Goal: Task Accomplishment & Management: Use online tool/utility

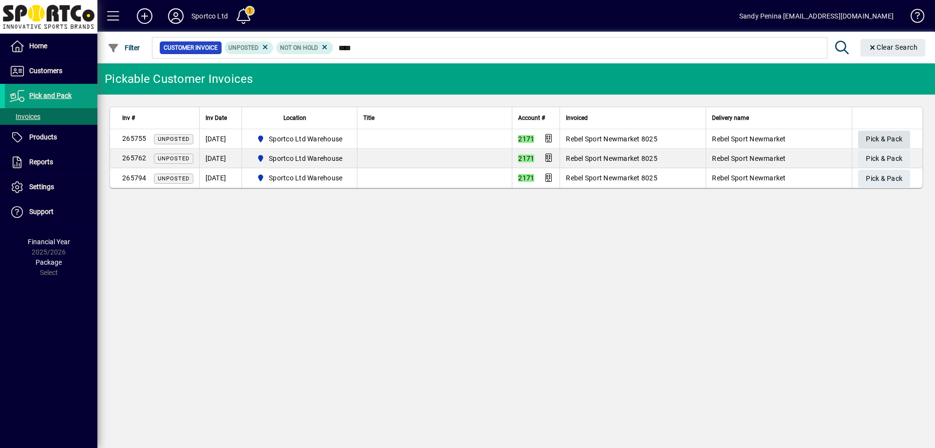
type input "****"
click at [887, 138] on span "Pick & Pack" at bounding box center [884, 139] width 37 height 16
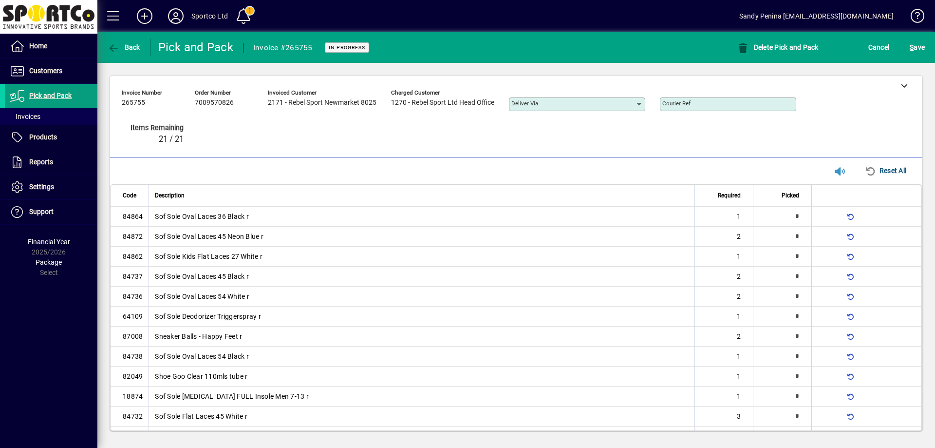
type input "*"
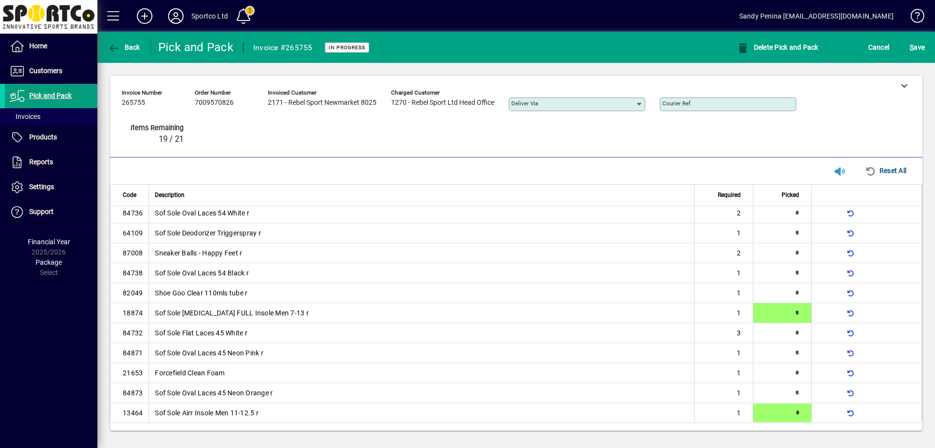
type input "*"
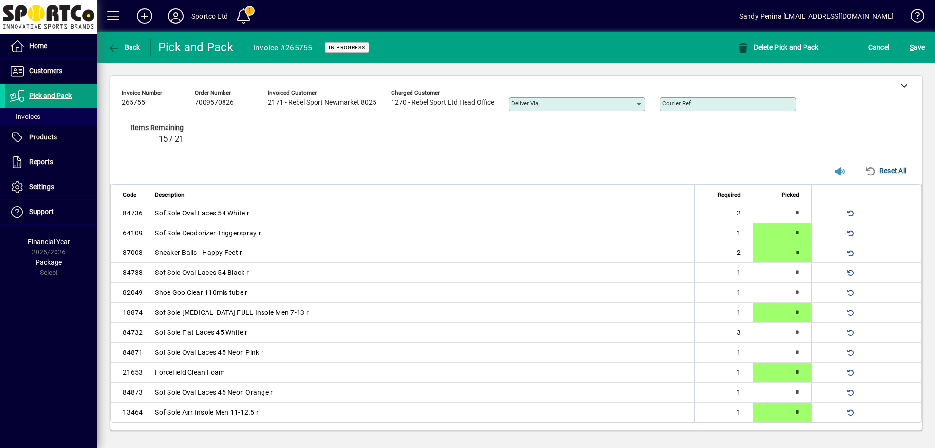
scroll to position [30, 0]
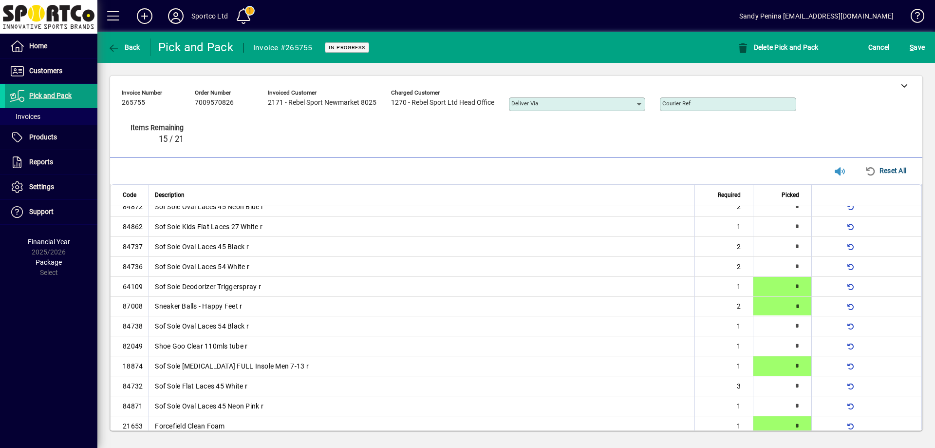
type input "*"
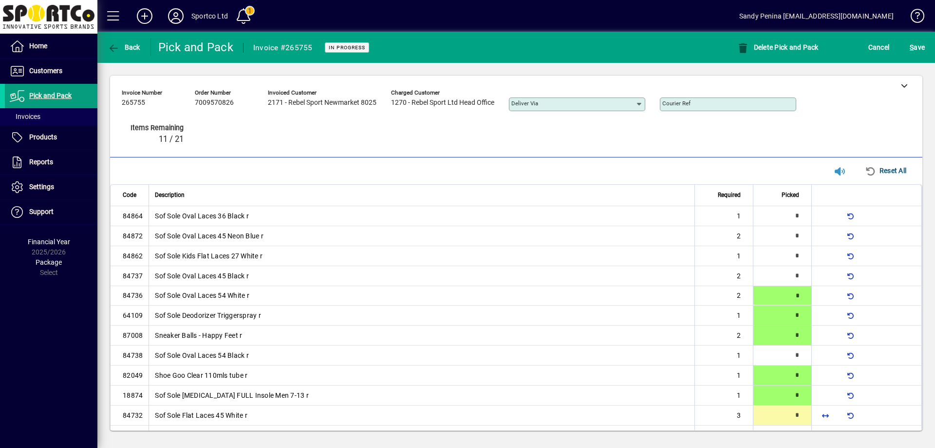
scroll to position [0, 0]
type input "*"
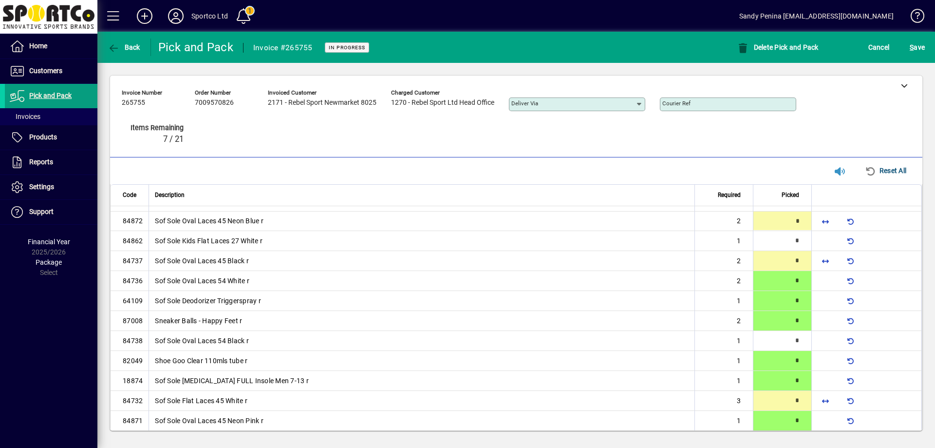
type input "*"
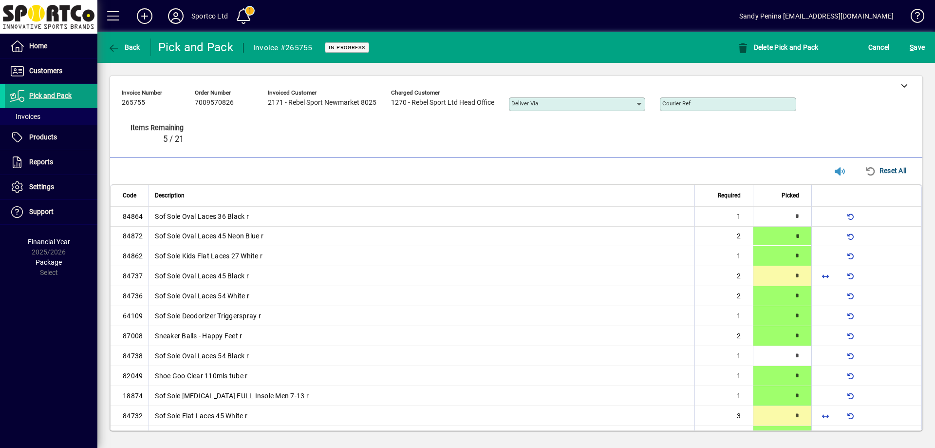
type input "*"
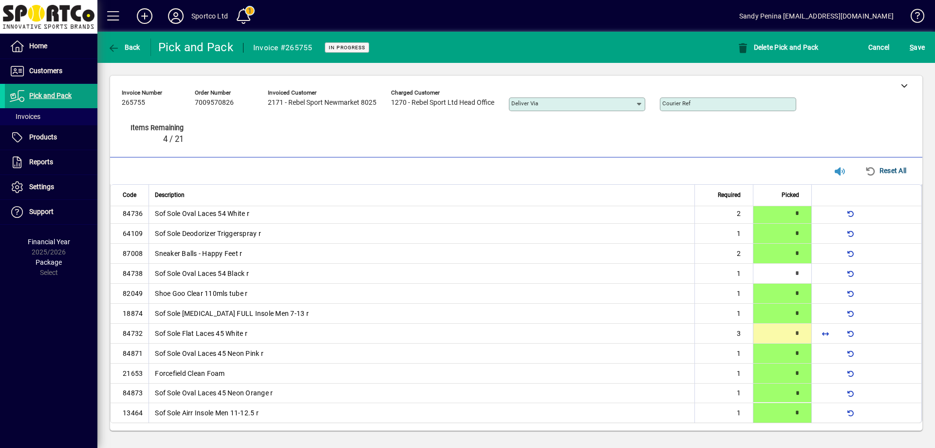
type input "*"
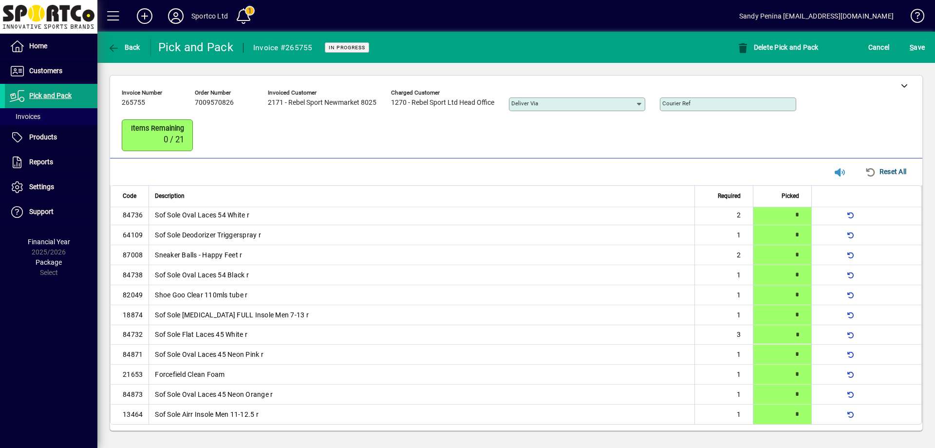
scroll to position [0, 0]
click at [917, 48] on span "S ave" at bounding box center [917, 47] width 15 height 16
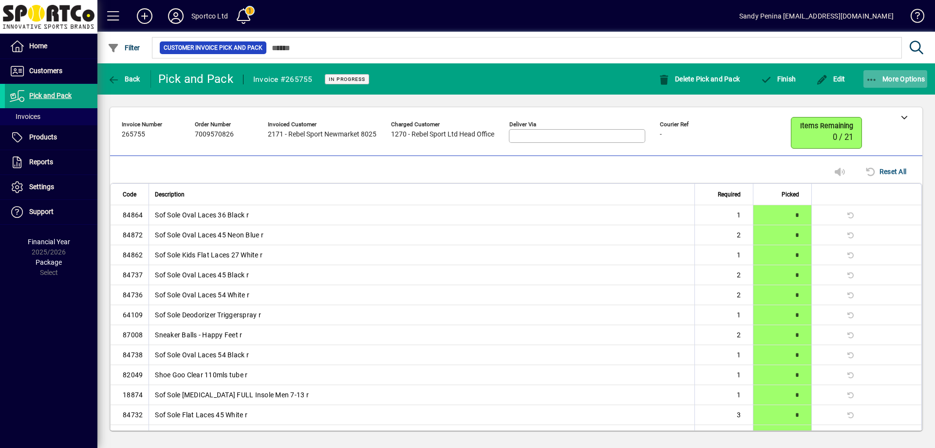
click at [884, 76] on span "More Options" at bounding box center [895, 79] width 59 height 8
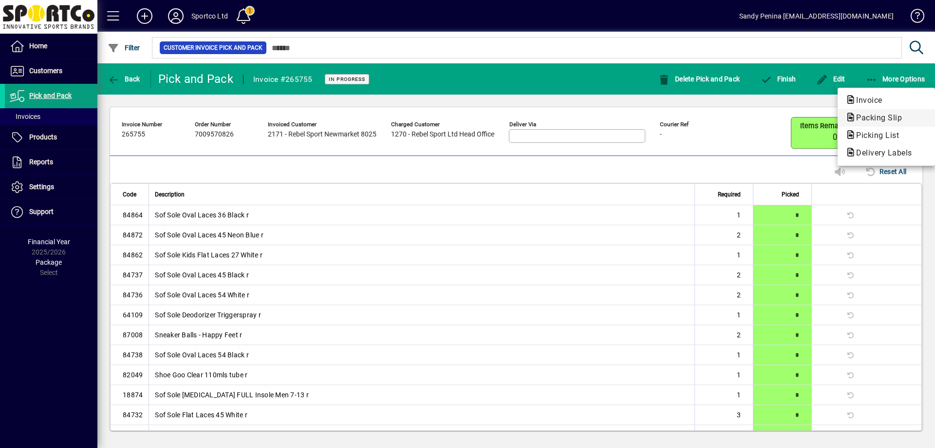
click at [890, 115] on span "Packing Slip" at bounding box center [876, 117] width 61 height 9
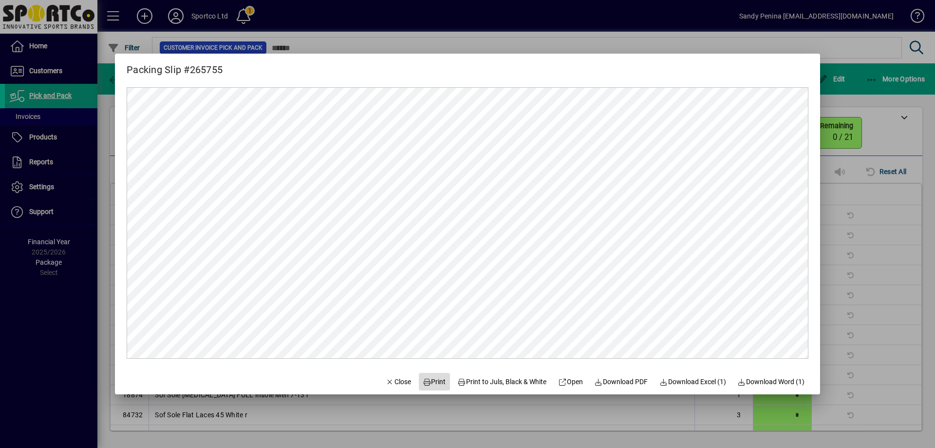
click at [426, 382] on span "Print" at bounding box center [434, 382] width 23 height 10
click at [390, 379] on span "Close" at bounding box center [398, 382] width 25 height 10
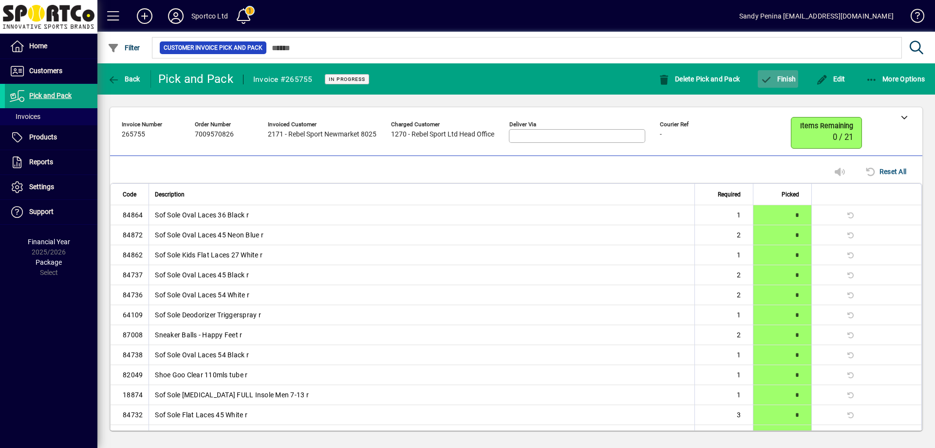
click at [782, 75] on span "Finish" at bounding box center [778, 79] width 36 height 8
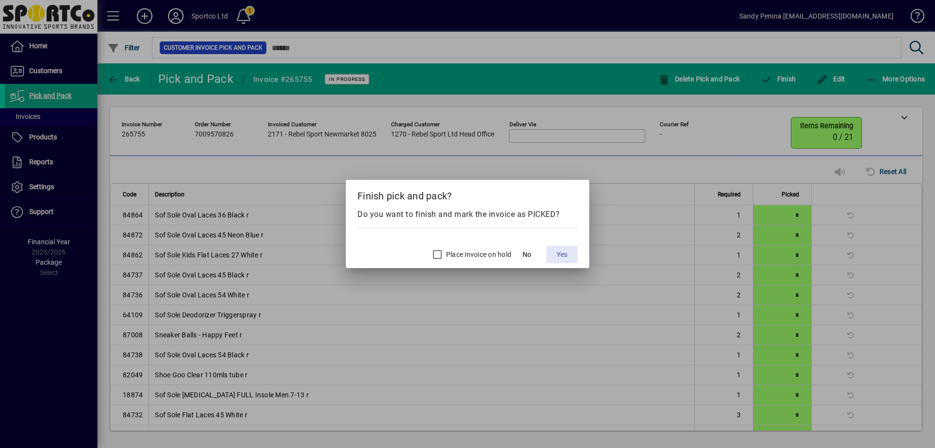
click at [560, 254] on span "Yes" at bounding box center [562, 254] width 11 height 10
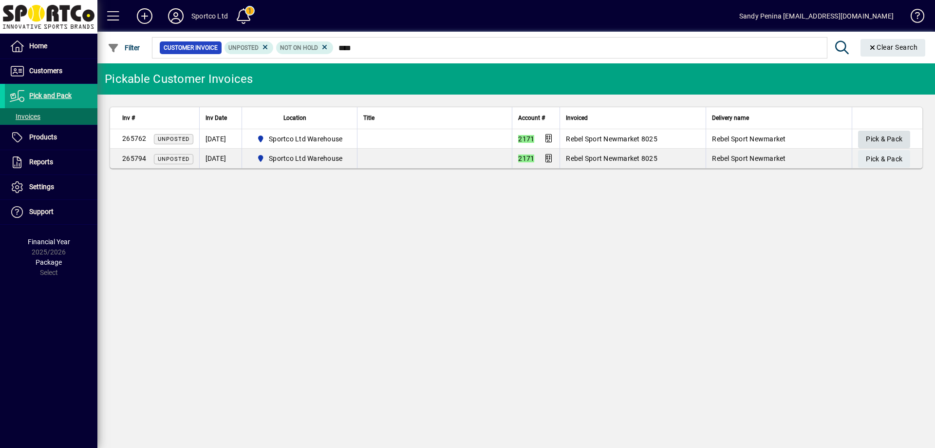
type input "****"
click at [889, 138] on span "Pick & Pack" at bounding box center [884, 139] width 37 height 16
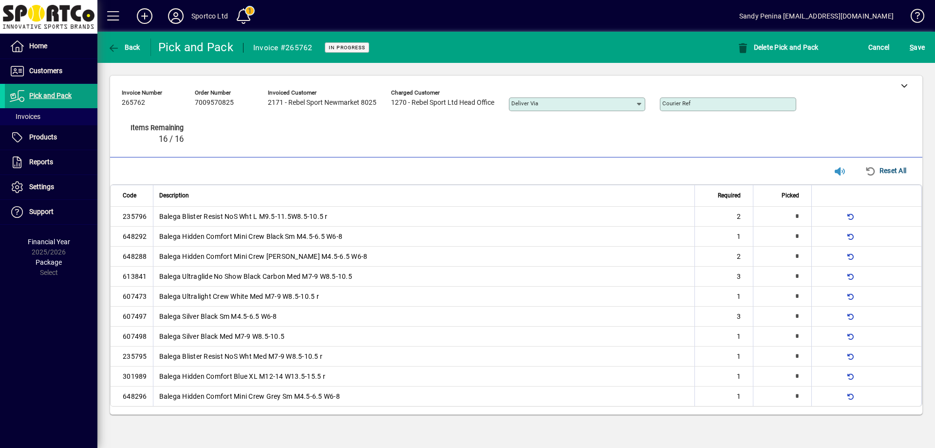
type input "*"
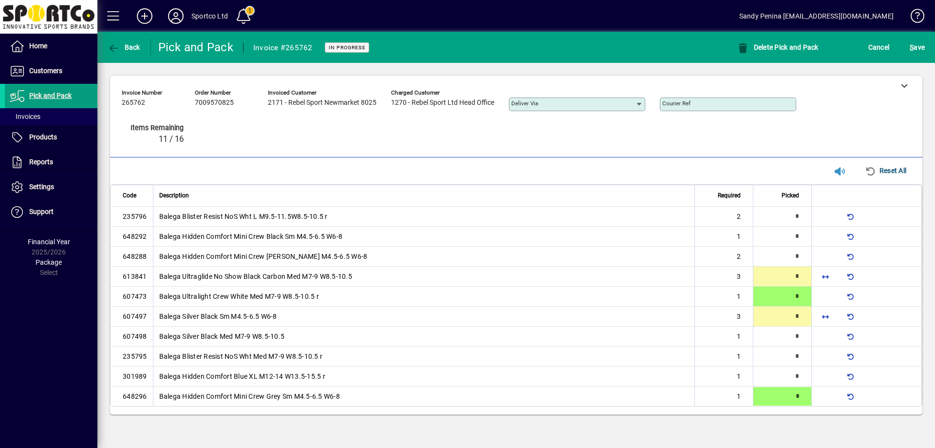
type input "*"
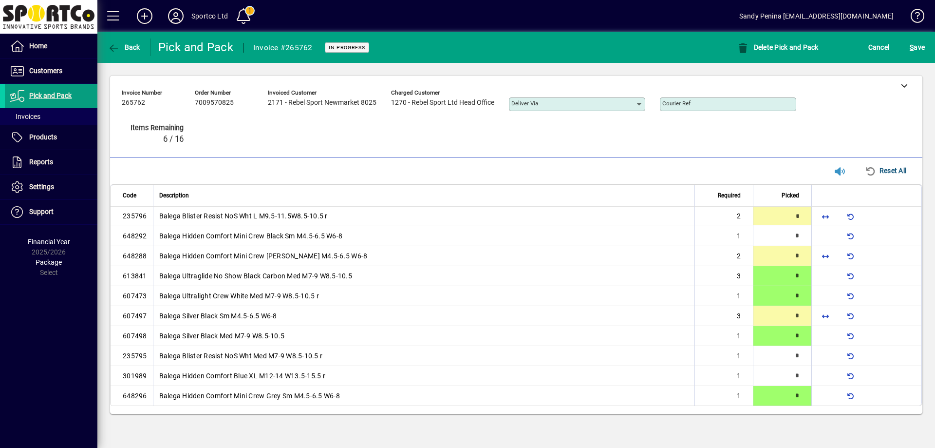
type input "*"
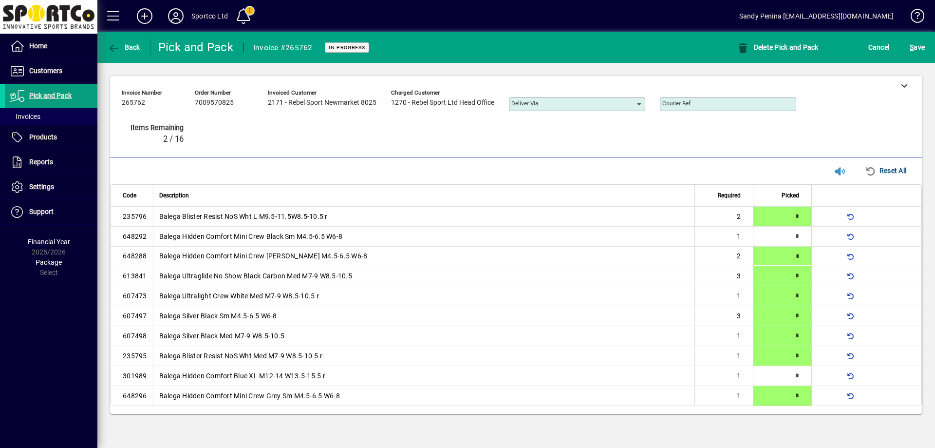
type input "*"
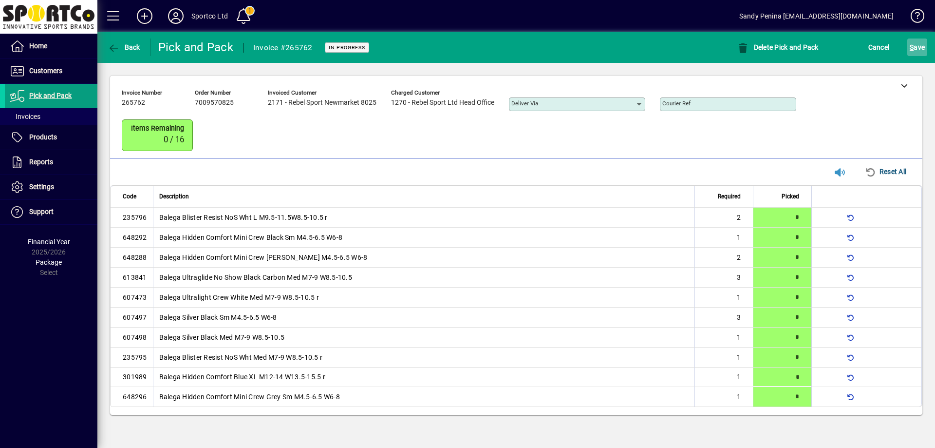
click at [911, 53] on span "S ave" at bounding box center [917, 47] width 15 height 16
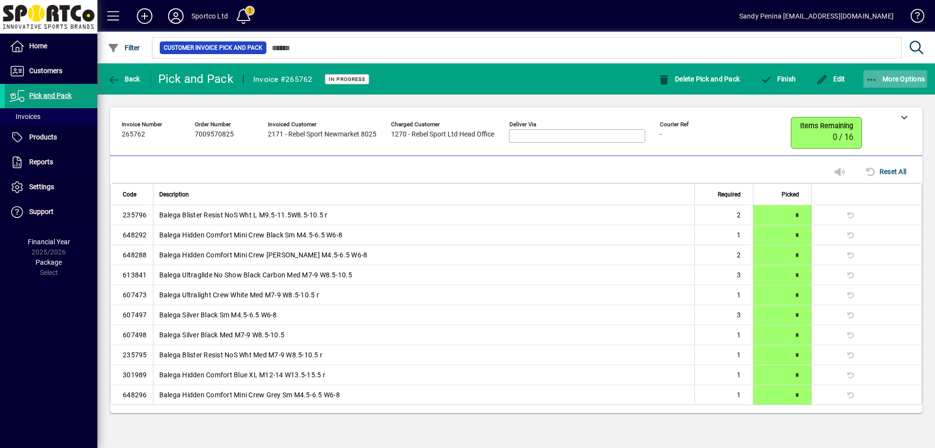
click at [908, 80] on span "More Options" at bounding box center [895, 79] width 59 height 8
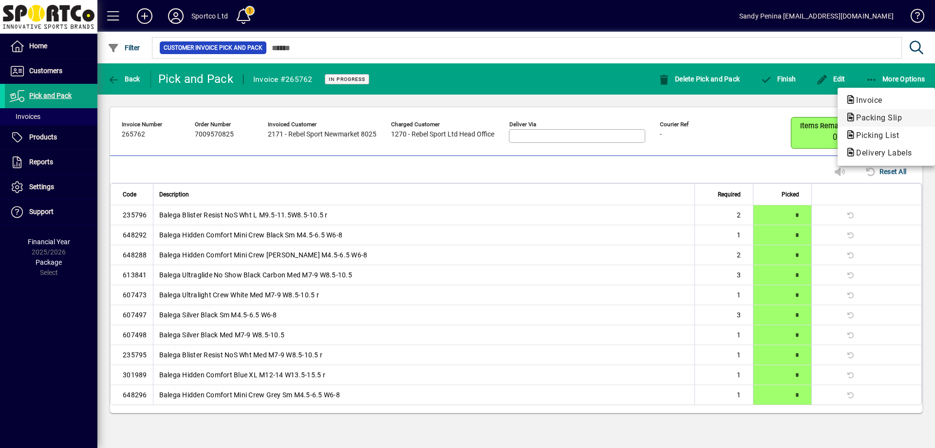
click at [904, 116] on span "Packing Slip" at bounding box center [876, 117] width 61 height 9
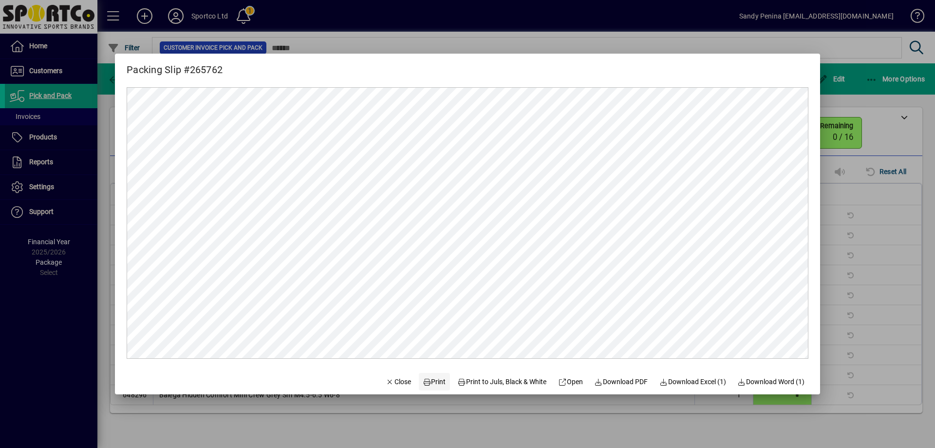
click at [425, 385] on span "Print" at bounding box center [434, 382] width 23 height 10
drag, startPoint x: 385, startPoint y: 383, endPoint x: 564, endPoint y: 266, distance: 213.6
click at [386, 382] on span "Close" at bounding box center [398, 382] width 25 height 10
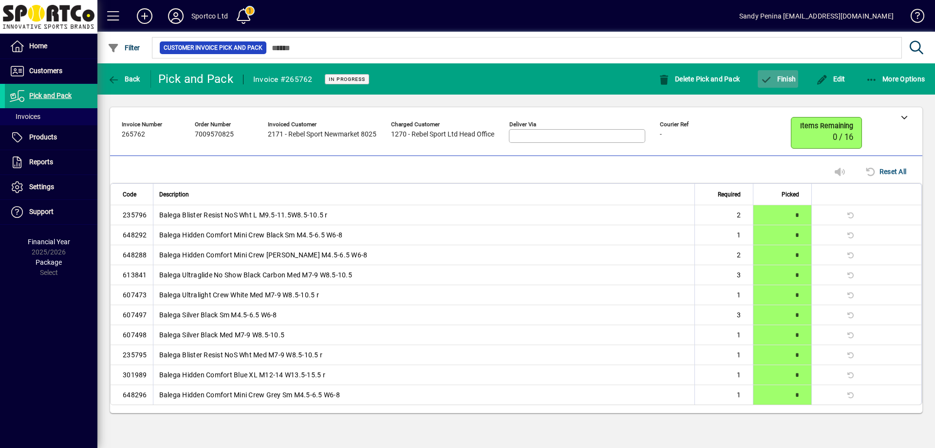
click at [770, 82] on icon "button" at bounding box center [766, 80] width 12 height 10
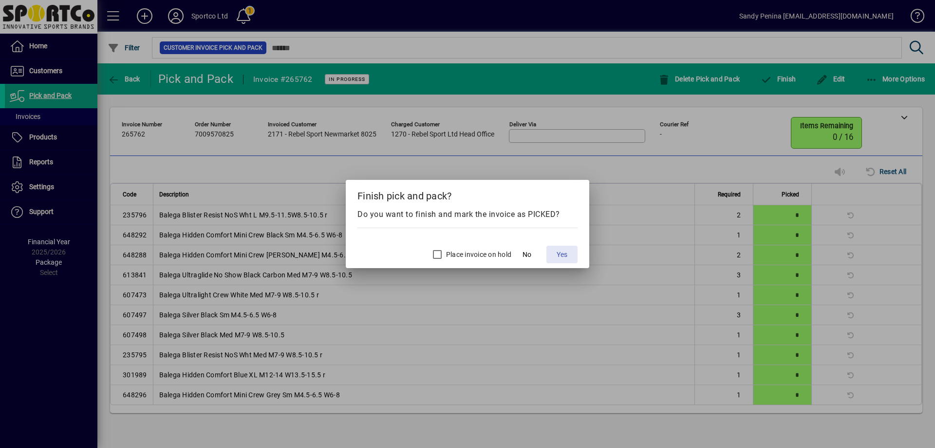
click at [558, 257] on span "Yes" at bounding box center [562, 254] width 11 height 10
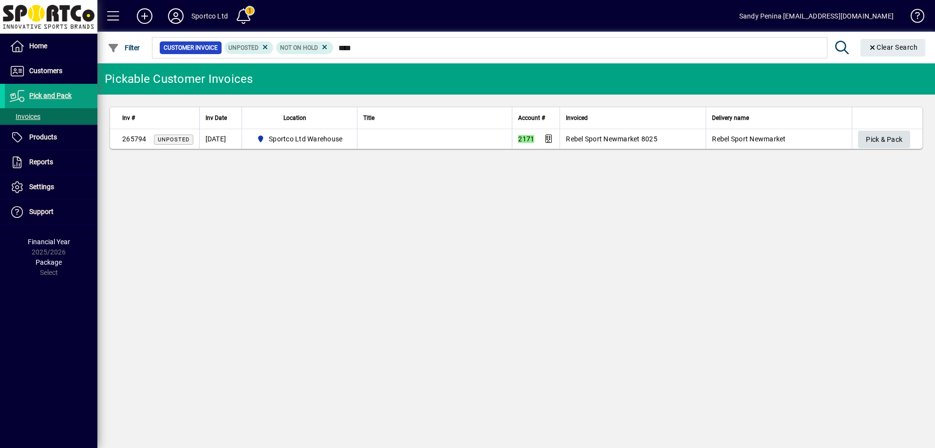
type input "****"
click at [905, 138] on span "button" at bounding box center [884, 139] width 52 height 23
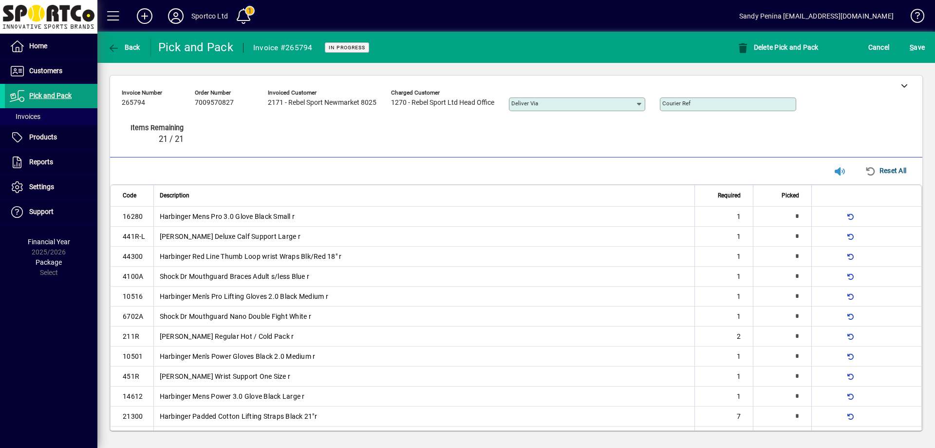
type input "*"
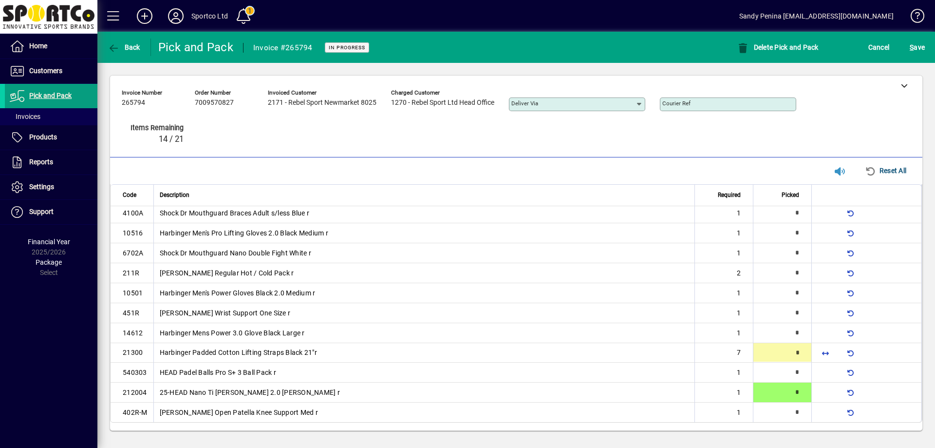
type input "*"
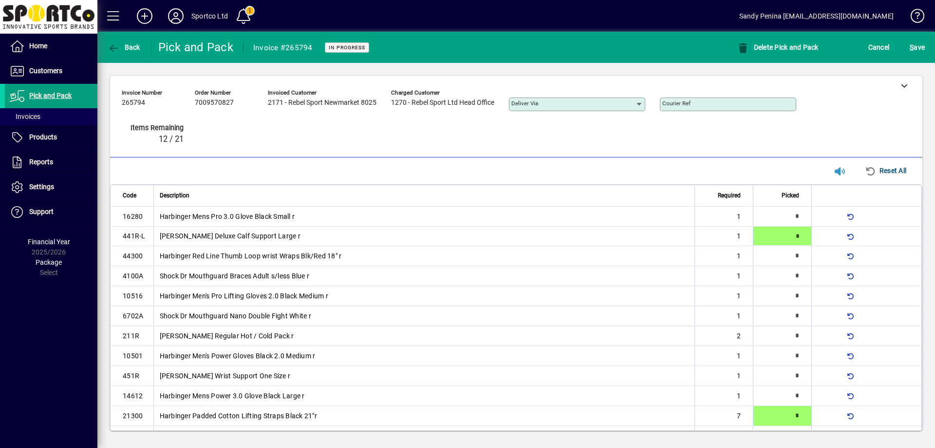
type input "*"
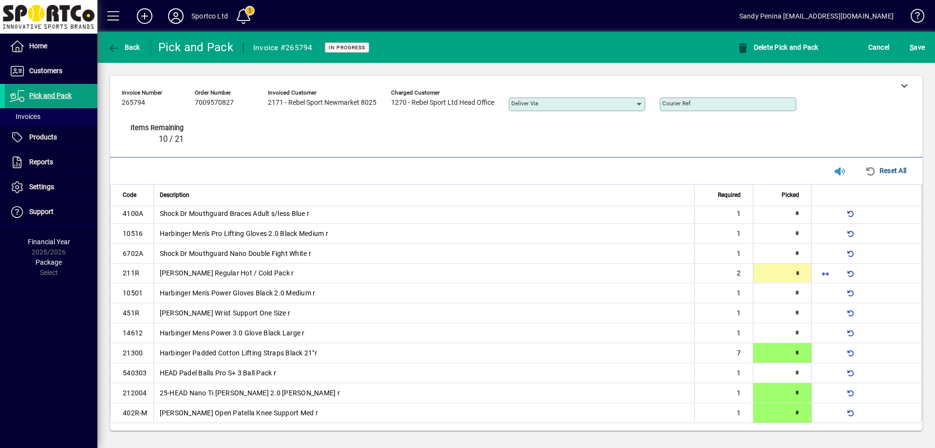
type input "*"
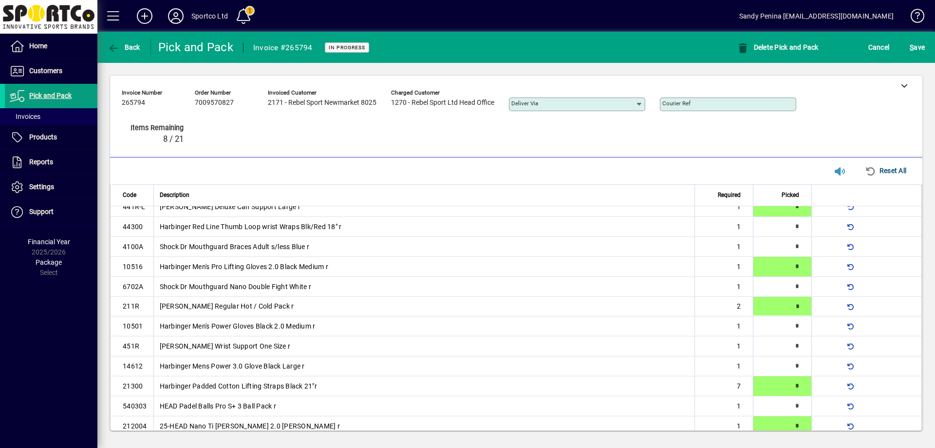
type input "*"
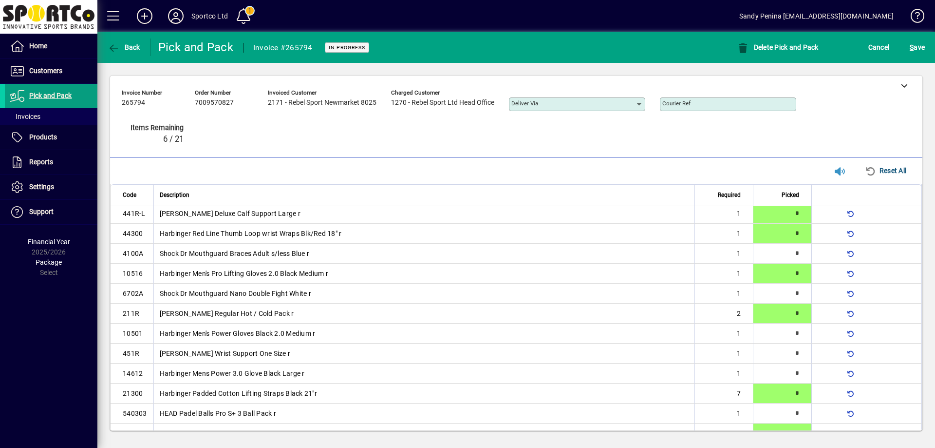
type input "*"
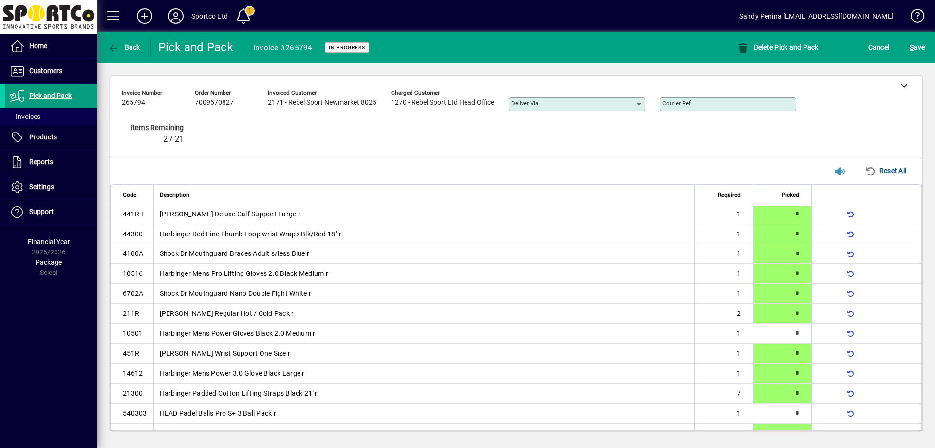
type input "*"
click at [912, 48] on span "S" at bounding box center [912, 47] width 4 height 8
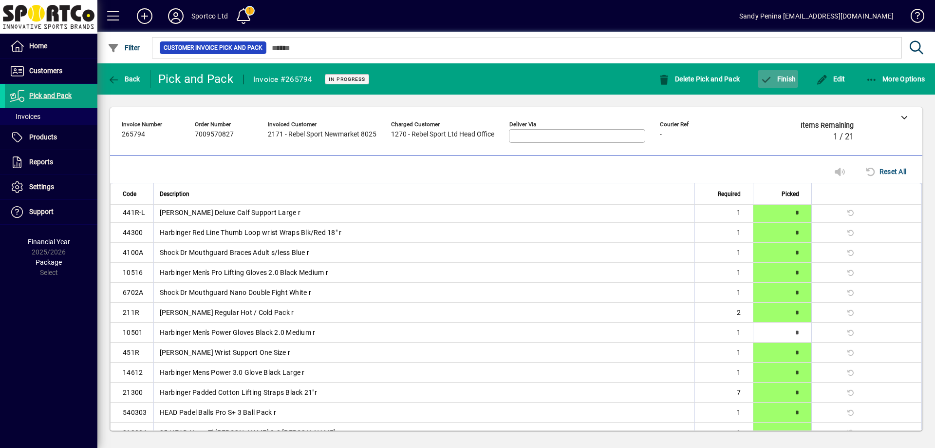
click at [784, 89] on span "button" at bounding box center [778, 78] width 40 height 23
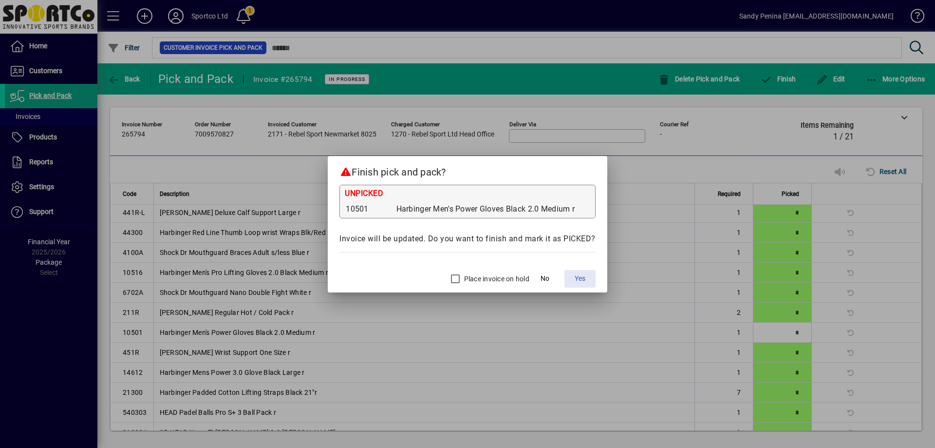
click at [582, 267] on span at bounding box center [580, 278] width 31 height 23
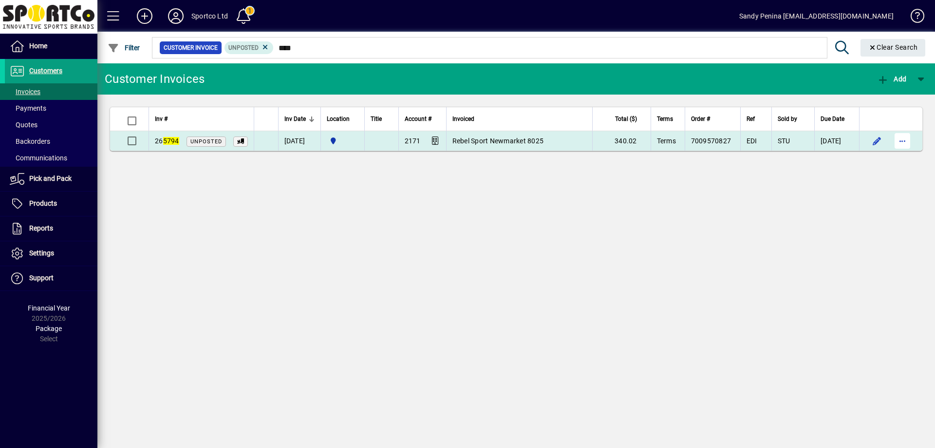
type input "****"
click at [908, 145] on span "button" at bounding box center [902, 140] width 23 height 23
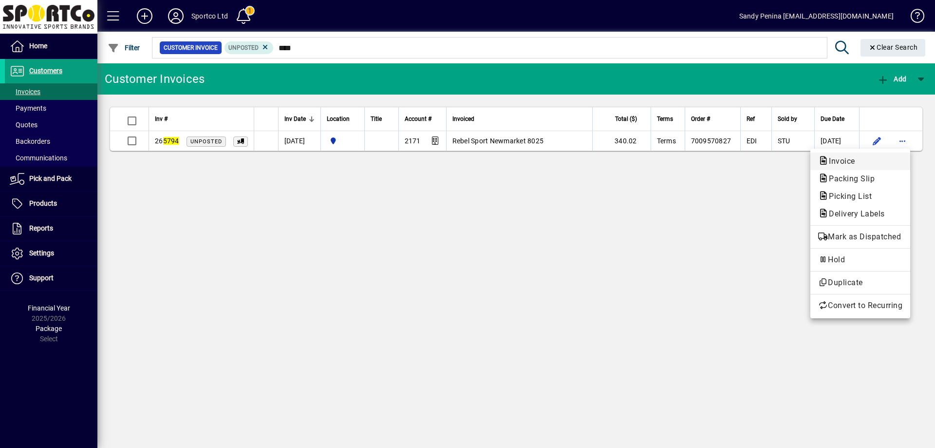
click at [891, 170] on button "Invoice" at bounding box center [861, 161] width 100 height 18
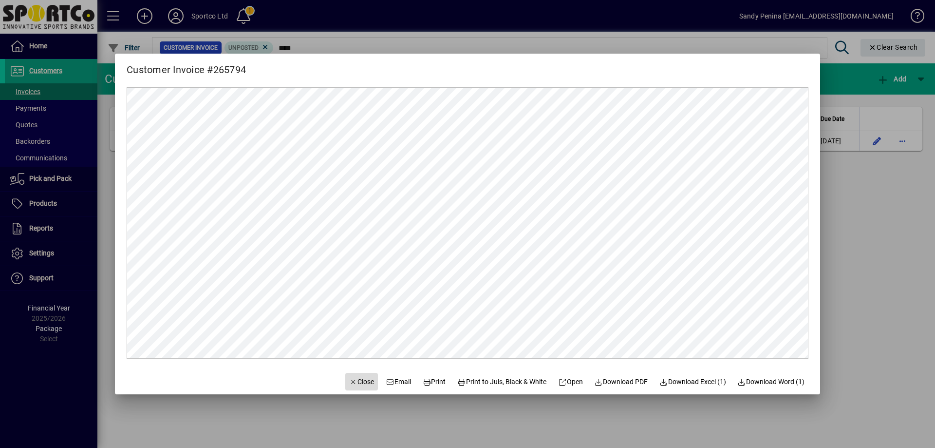
click at [357, 386] on span "Close" at bounding box center [361, 382] width 25 height 10
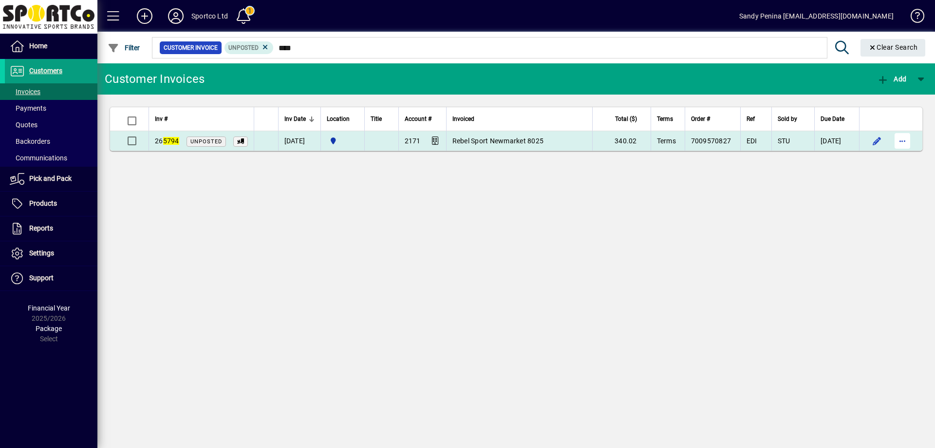
click at [909, 137] on span "button" at bounding box center [902, 140] width 23 height 23
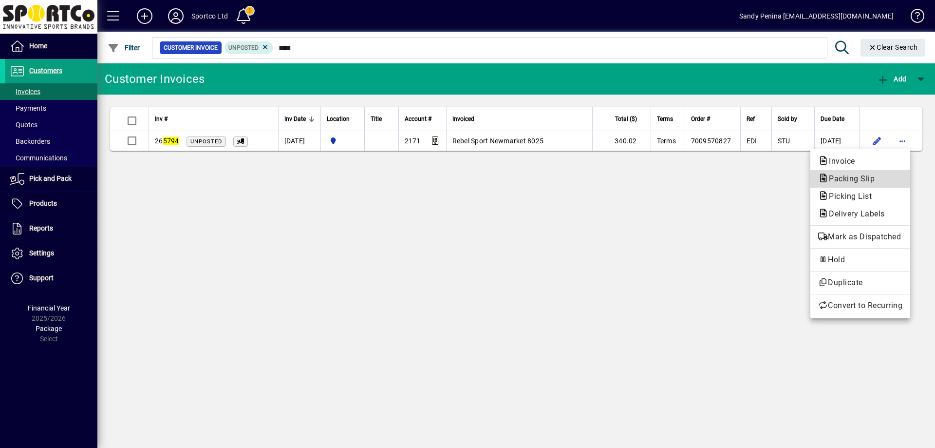
click at [837, 181] on span "Packing Slip" at bounding box center [848, 178] width 61 height 9
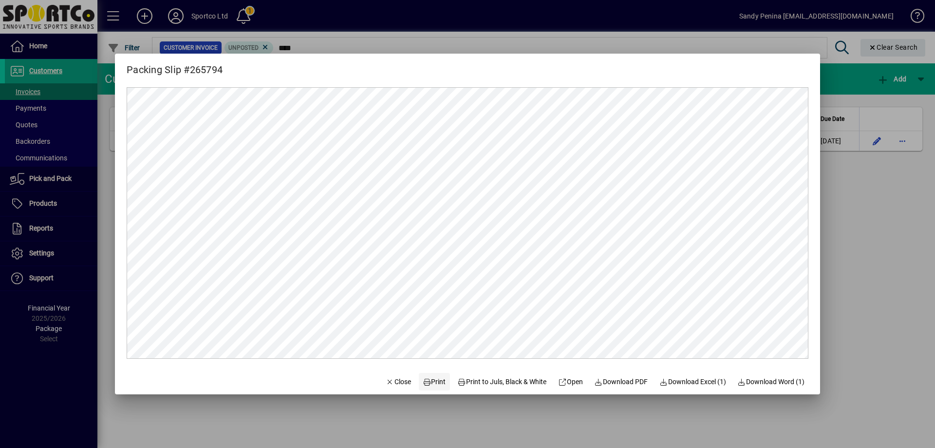
click at [423, 382] on icon at bounding box center [427, 382] width 9 height 7
click at [393, 387] on span "button" at bounding box center [398, 381] width 33 height 23
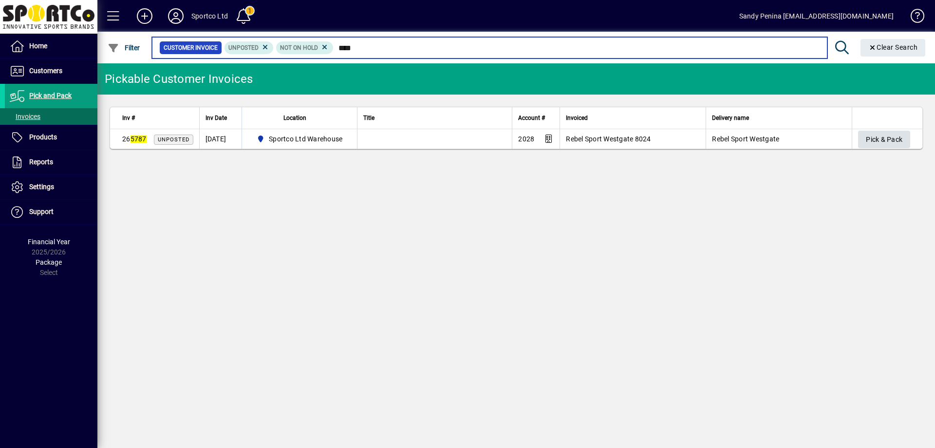
type input "****"
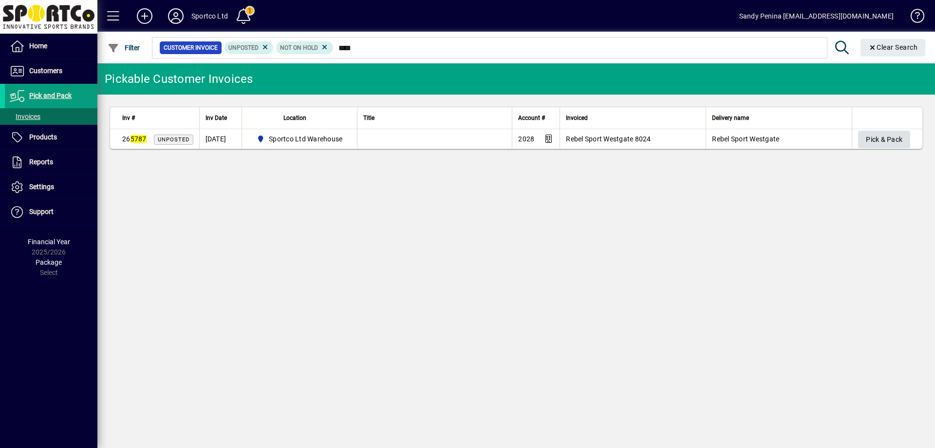
click at [883, 138] on span "Pick & Pack" at bounding box center [884, 140] width 37 height 16
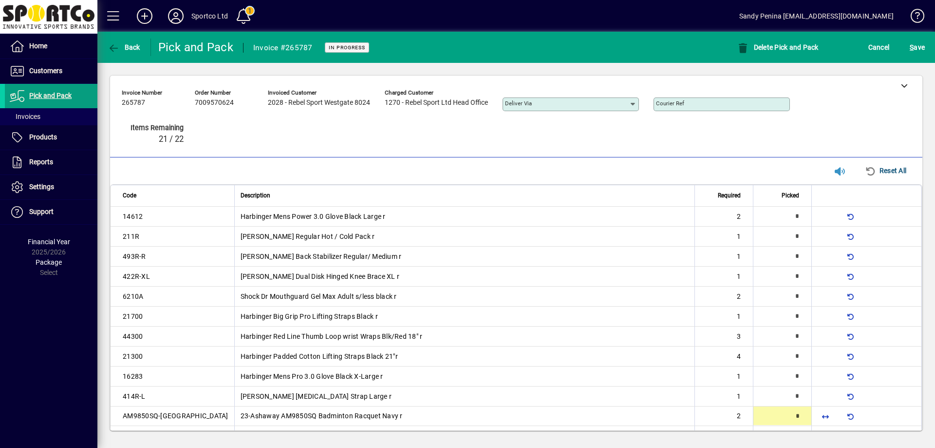
type input "*"
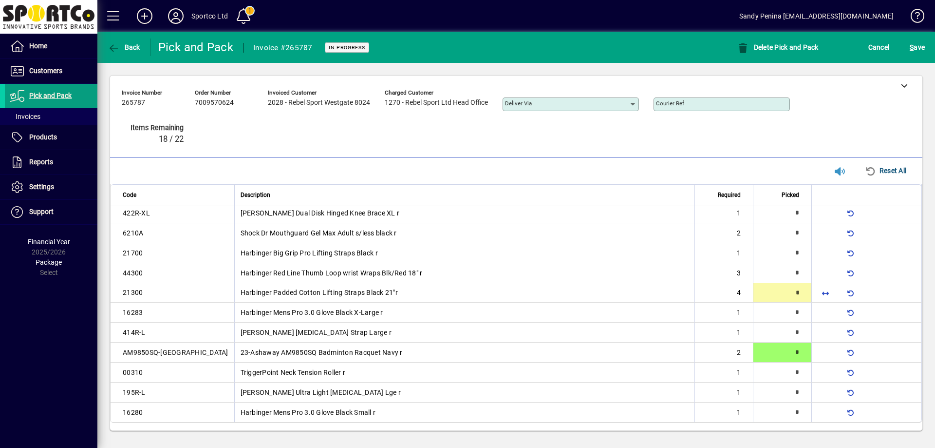
scroll to position [50, 0]
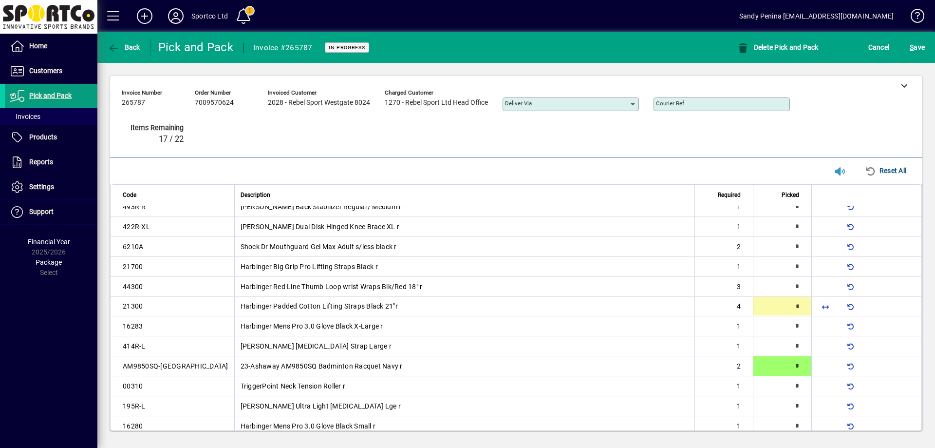
type input "*"
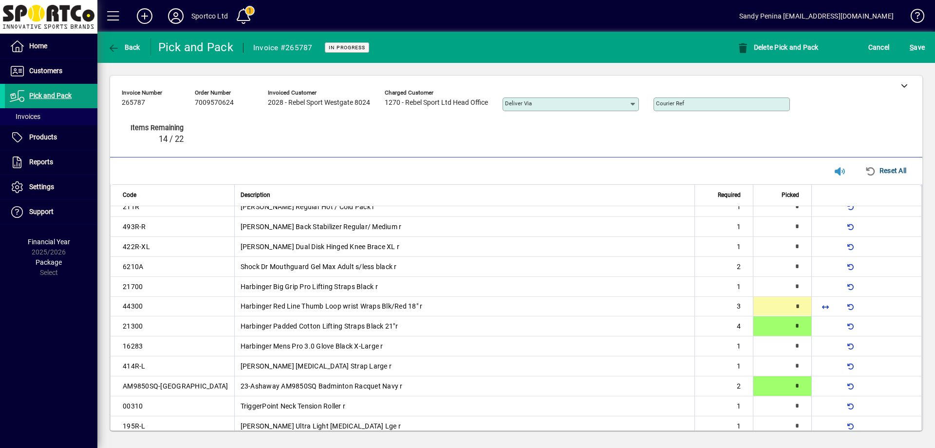
type input "*"
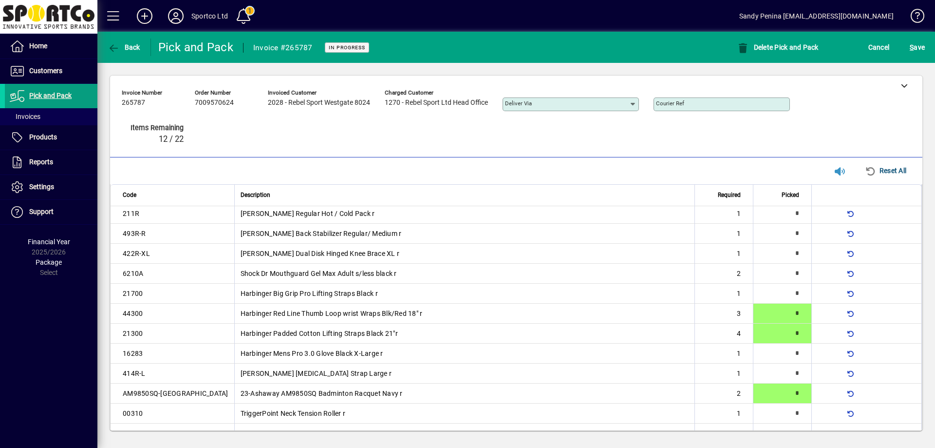
type input "*"
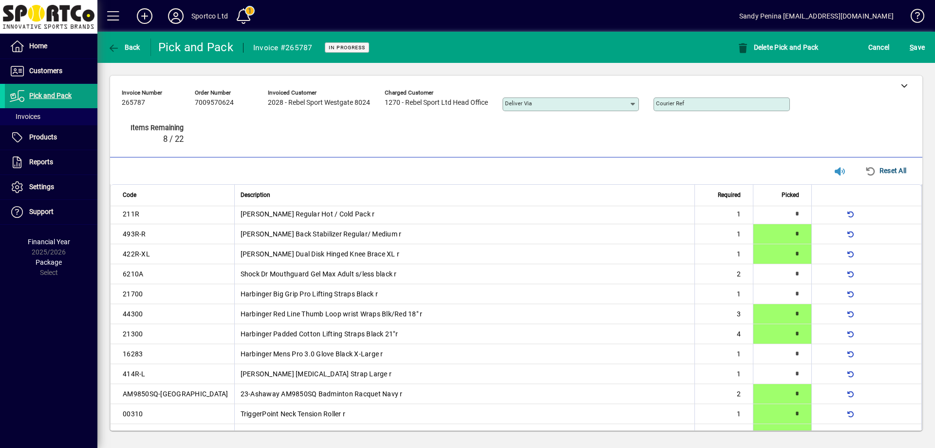
scroll to position [35, 0]
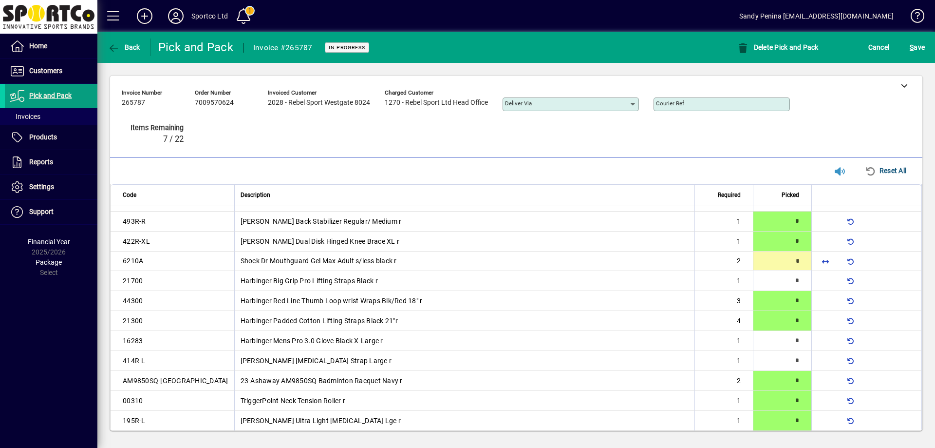
type input "*"
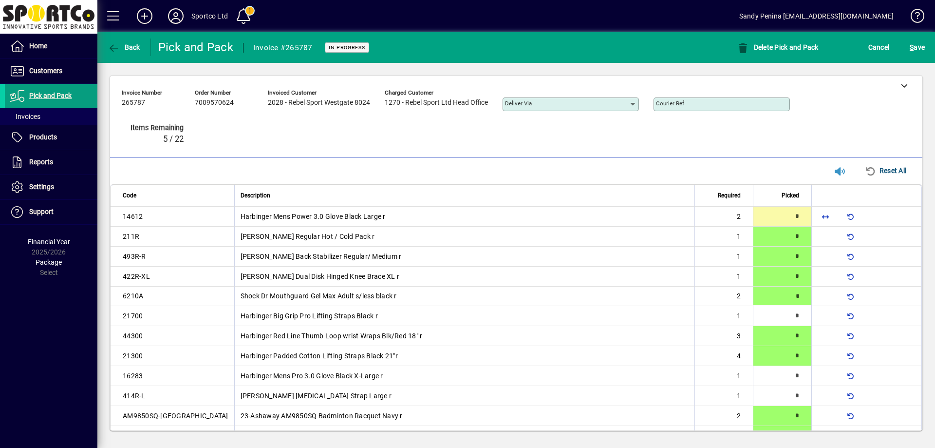
type input "*"
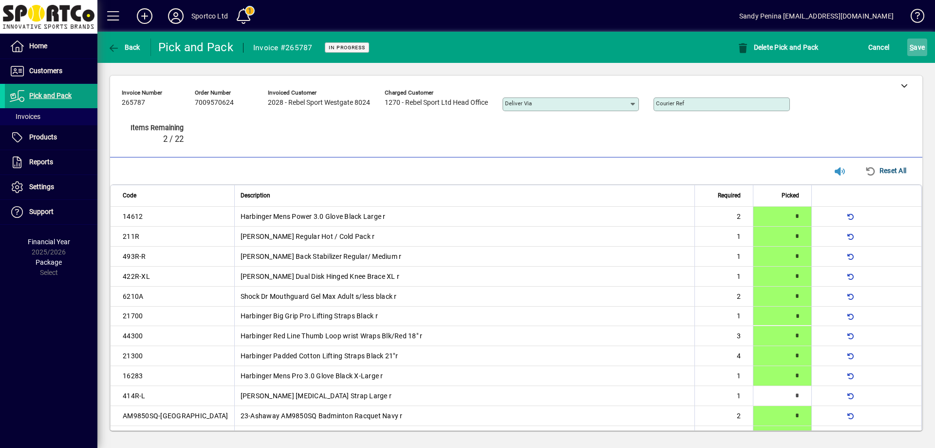
click at [912, 50] on span "S" at bounding box center [912, 47] width 4 height 8
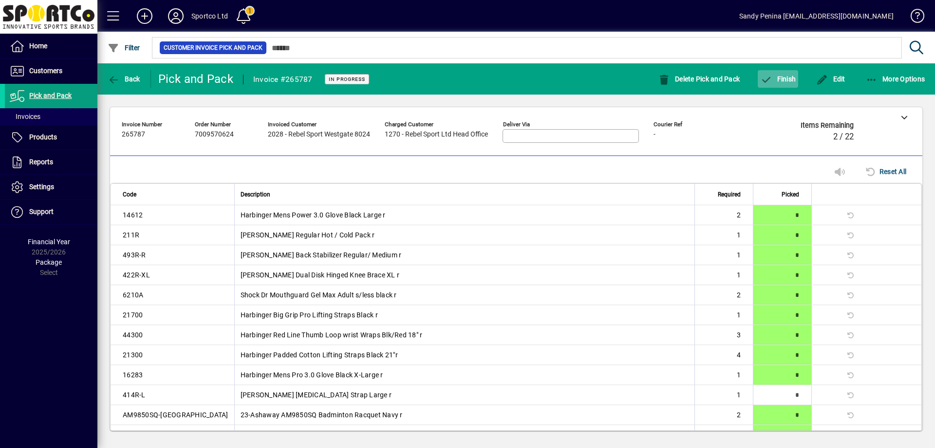
click at [769, 76] on icon "button" at bounding box center [766, 80] width 12 height 10
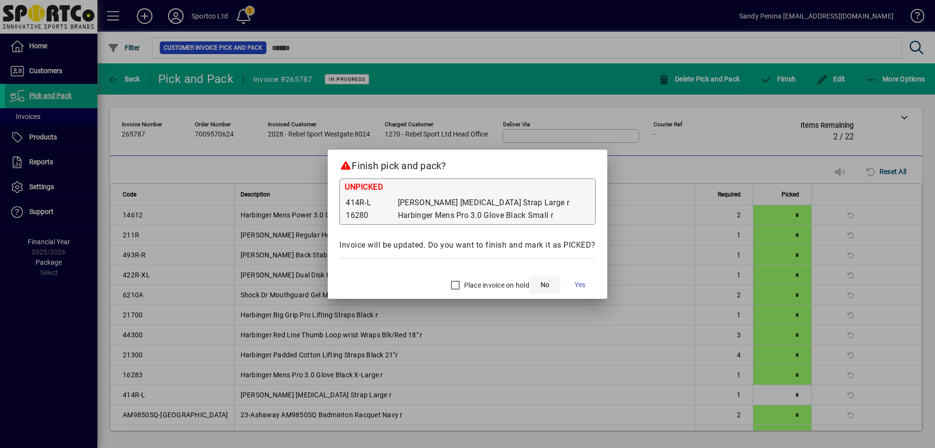
click at [542, 278] on span "button" at bounding box center [545, 284] width 31 height 23
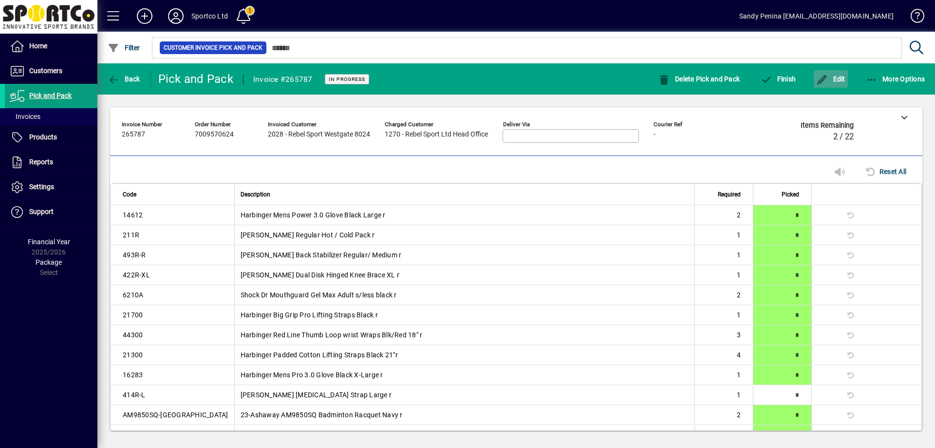
click at [833, 80] on span "Edit" at bounding box center [831, 79] width 29 height 8
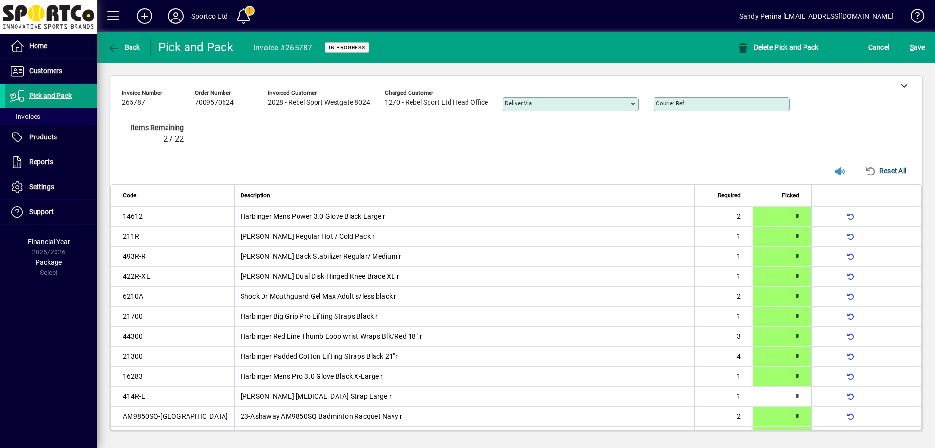
type input "*"
click at [919, 47] on span "S ave" at bounding box center [917, 47] width 15 height 16
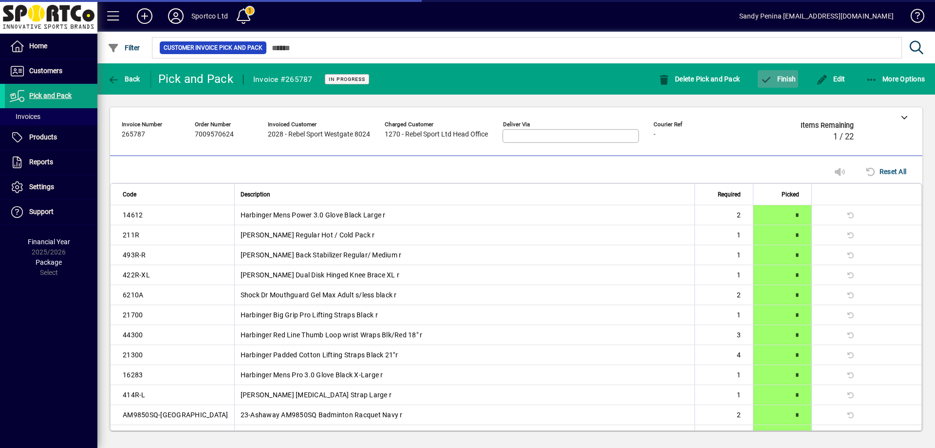
click at [784, 78] on span "Finish" at bounding box center [778, 79] width 36 height 8
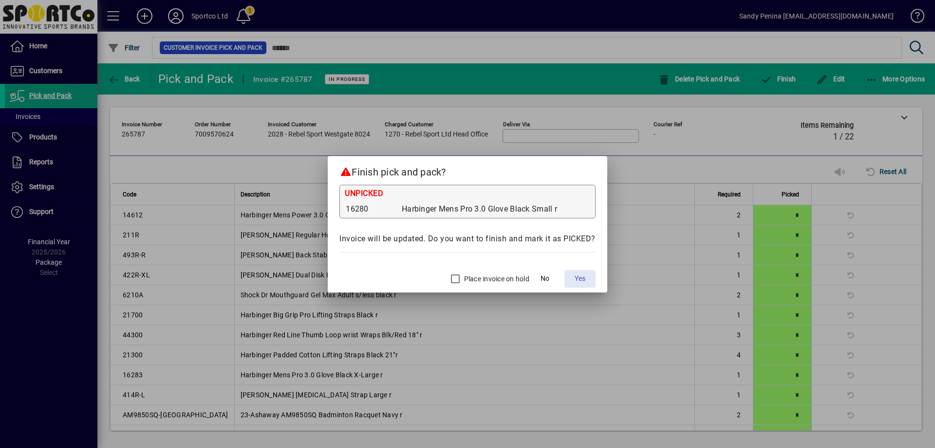
click at [584, 273] on span "Yes" at bounding box center [580, 278] width 11 height 10
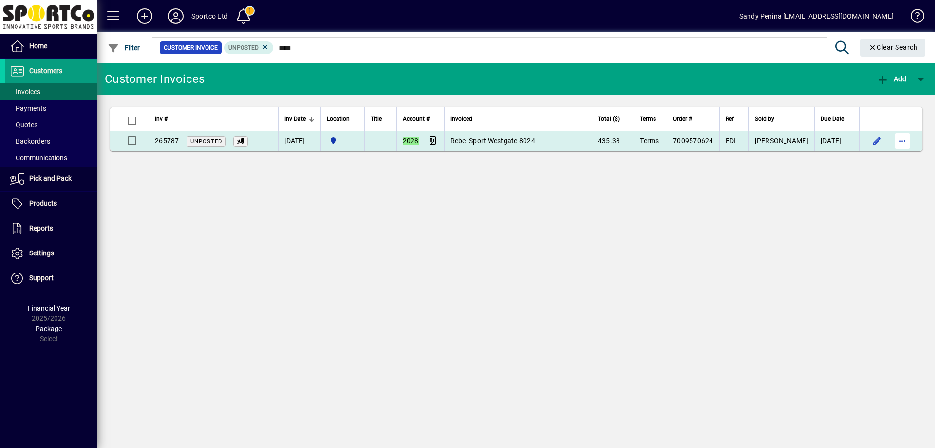
type input "****"
click at [909, 137] on span "button" at bounding box center [902, 140] width 23 height 23
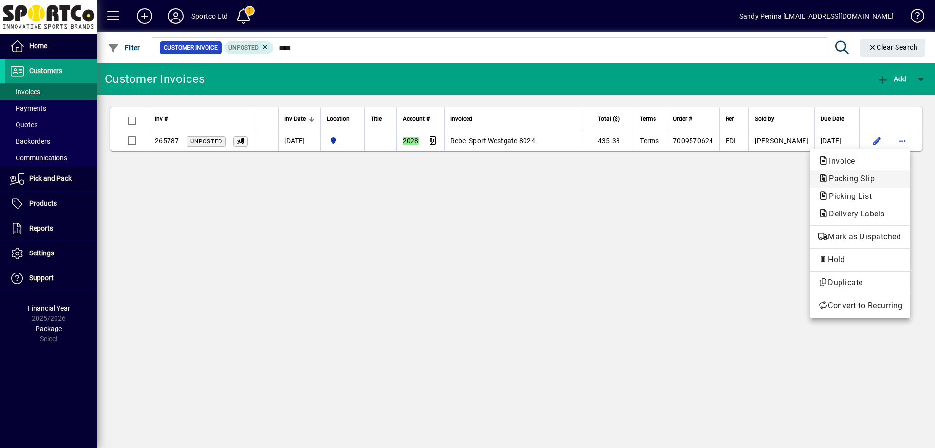
click at [874, 180] on span "Packing Slip" at bounding box center [848, 178] width 61 height 9
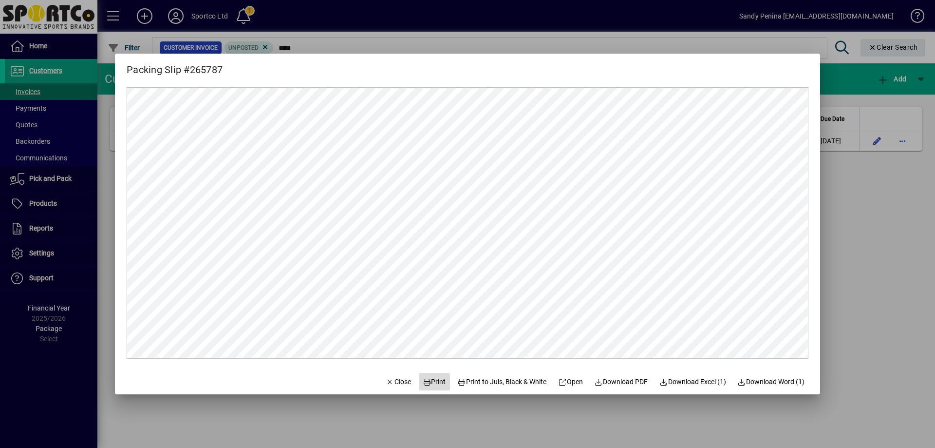
click at [434, 384] on span "Print" at bounding box center [434, 382] width 23 height 10
drag, startPoint x: 392, startPoint y: 376, endPoint x: 340, endPoint y: 298, distance: 93.8
click at [392, 376] on button "Close" at bounding box center [398, 382] width 33 height 18
